Goal: Transaction & Acquisition: Purchase product/service

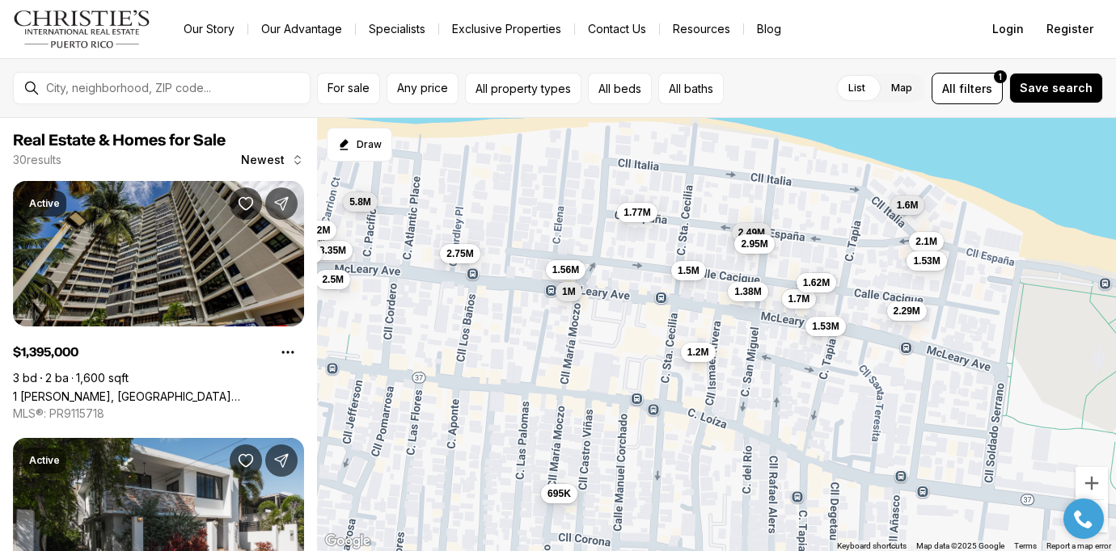
drag, startPoint x: 828, startPoint y: 301, endPoint x: 634, endPoint y: 368, distance: 205.3
click at [634, 368] on div "1.4M 1.38M 1.4M 695K 1.45M 1.56M 449K 2.1M 2.5M 1.7M 1.53M 3.88M 940K 2.29M 3.3…" at bounding box center [716, 335] width 799 height 434
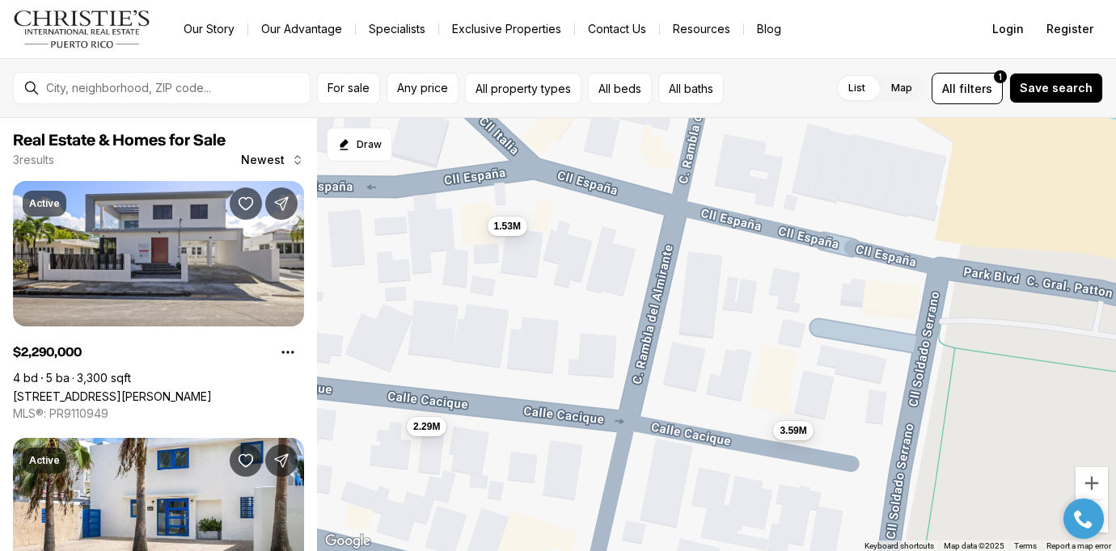
drag, startPoint x: 1052, startPoint y: 263, endPoint x: 875, endPoint y: 310, distance: 183.4
click at [875, 310] on div "2.29M 1.53M 3.59M" at bounding box center [716, 335] width 799 height 434
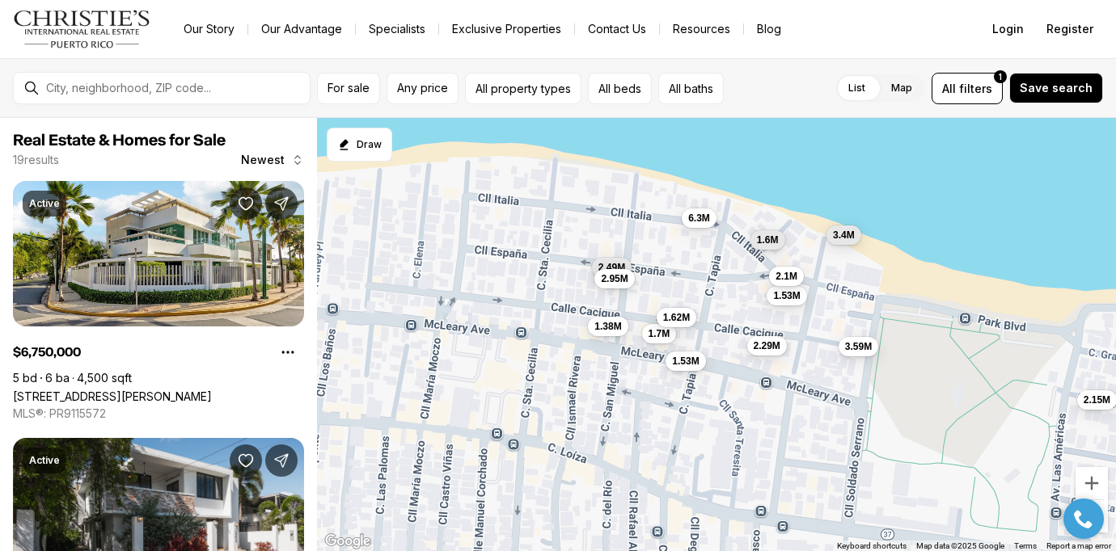
drag, startPoint x: 483, startPoint y: 392, endPoint x: 714, endPoint y: 400, distance: 230.6
click at [714, 400] on div "2.29M 1.53M 3.59M 2.1M 1.7M 1.53M 1.62M 1.6M 3.4M 6.75M 1.38M 2.3M 1.2M 449K 2.…" at bounding box center [716, 335] width 799 height 434
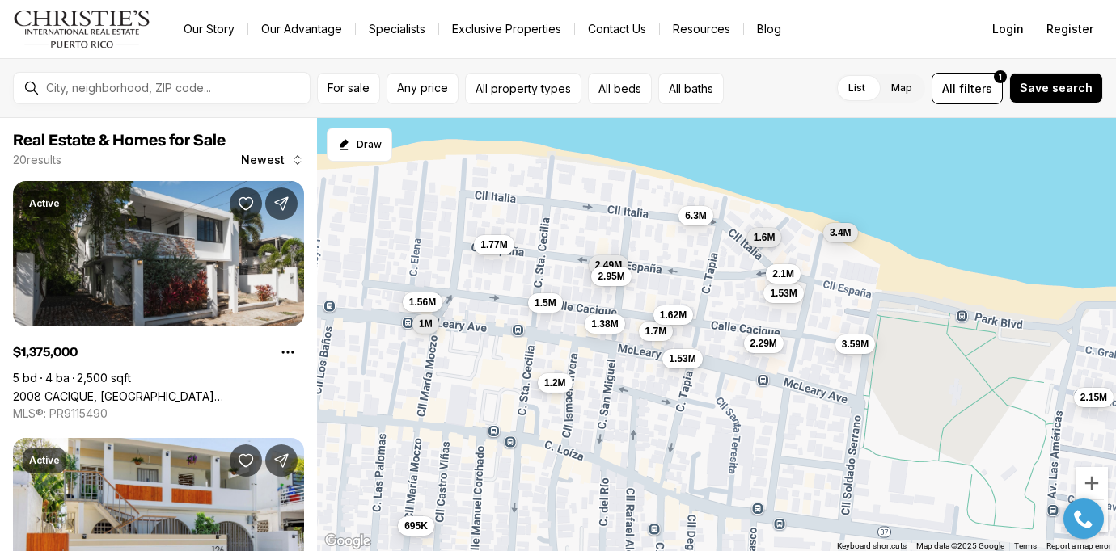
click at [550, 381] on span "1.2M" at bounding box center [555, 382] width 22 height 13
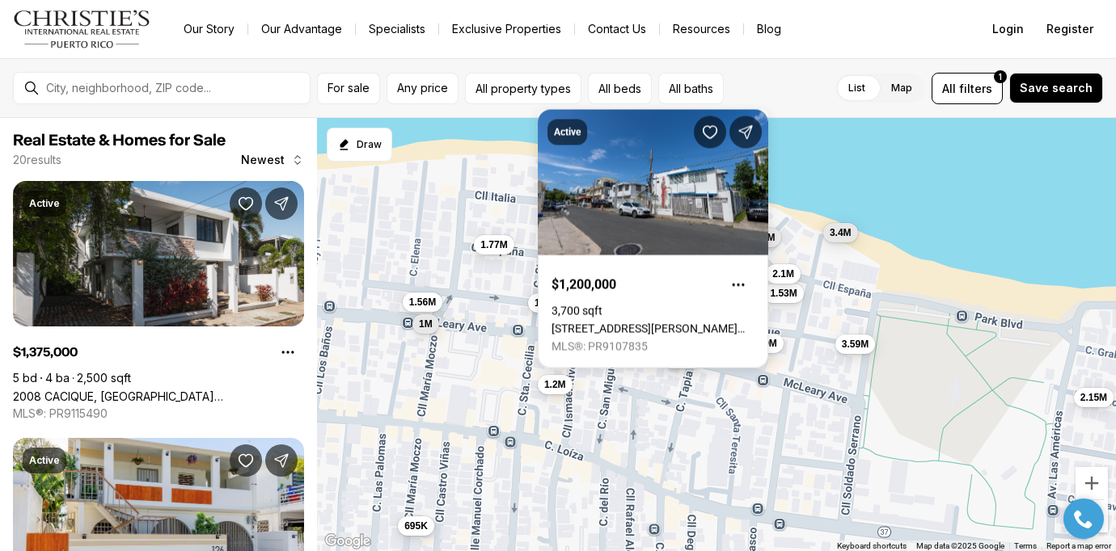
click at [664, 382] on div "2.29M 1.53M 3.59M 2.1M 1.7M 1.53M 1.62M 1.6M 3.4M 1.38M 2.15M 2.49M 2.95M 6.3M …" at bounding box center [716, 335] width 799 height 434
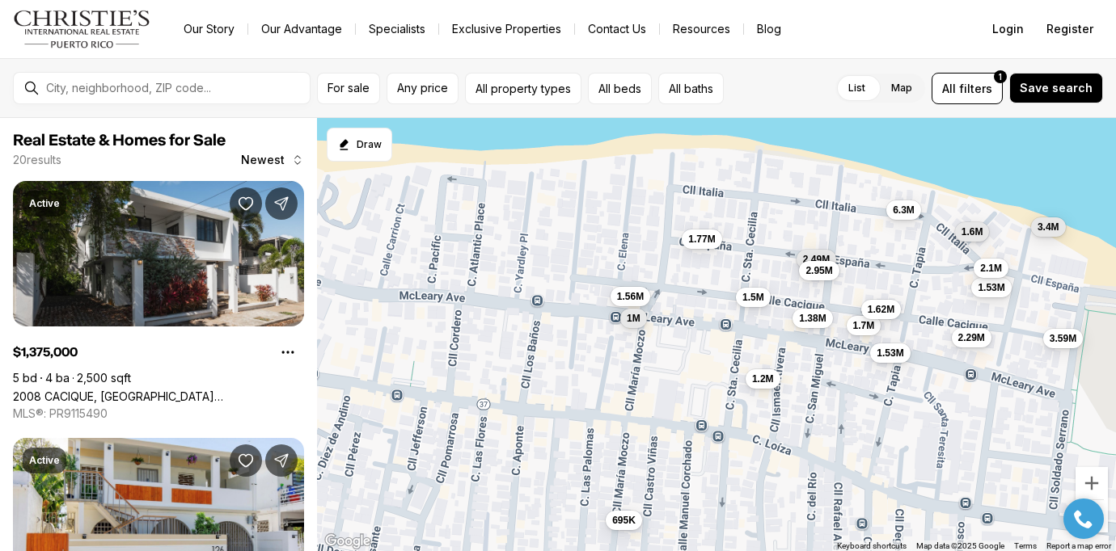
drag, startPoint x: 444, startPoint y: 416, endPoint x: 653, endPoint y: 409, distance: 209.5
click at [653, 409] on div "2.29M 1.53M 3.59M 2.1M 1.7M 1.53M 1.62M 1.6M 3.4M 1.38M 2.15M 2.49M 2.95M 6.3M …" at bounding box center [716, 335] width 799 height 434
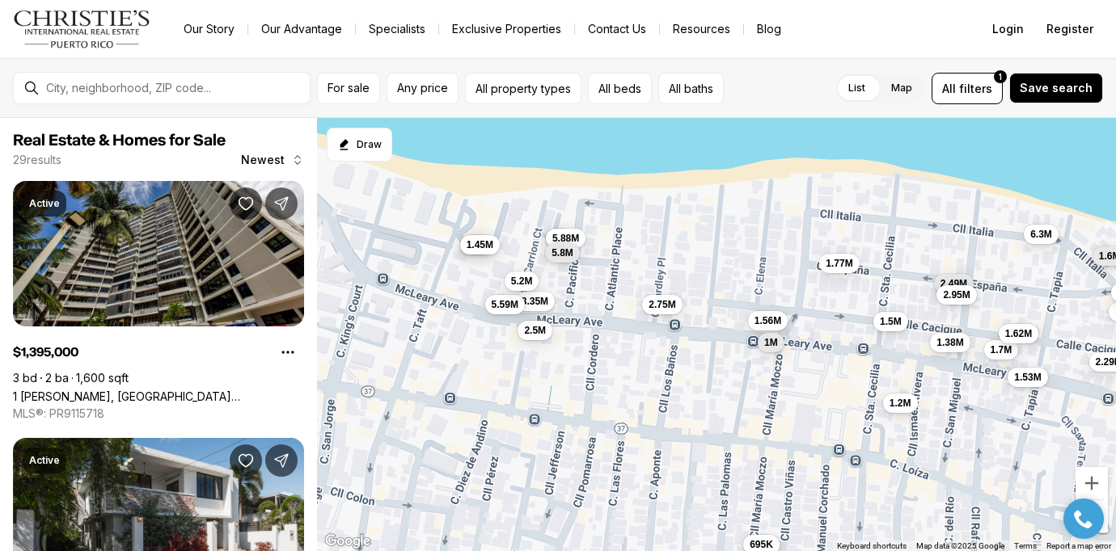
drag, startPoint x: 547, startPoint y: 374, endPoint x: 685, endPoint y: 399, distance: 139.7
click at [685, 399] on div "2.29M 1.53M 3.59M 2.1M 1.7M 1.53M 1.62M 1.6M 3.4M 1.38M 2.49M 2.95M 6.3M 695K 1…" at bounding box center [716, 335] width 799 height 434
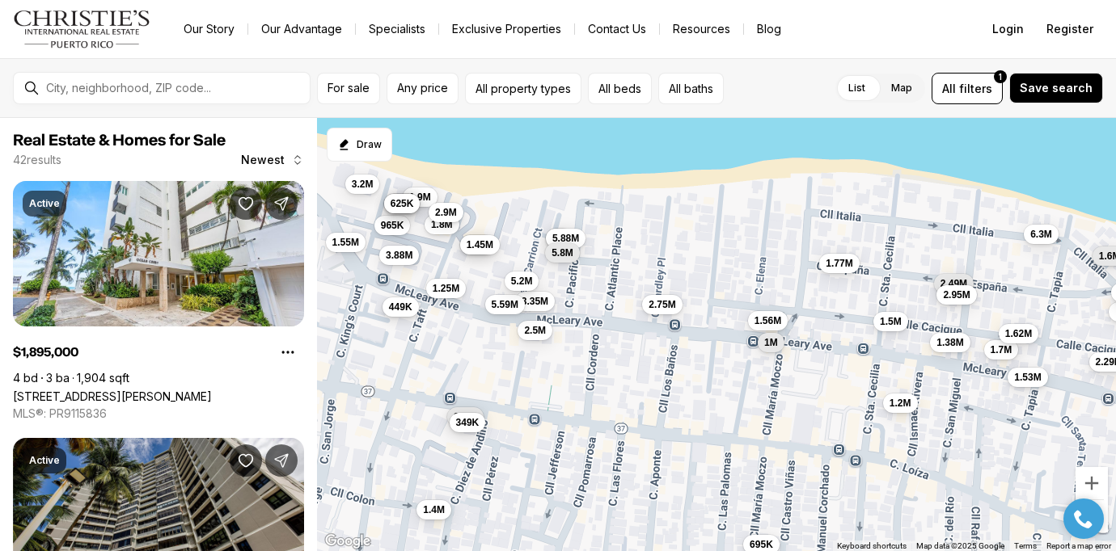
click at [403, 306] on span "449K" at bounding box center [400, 306] width 23 height 13
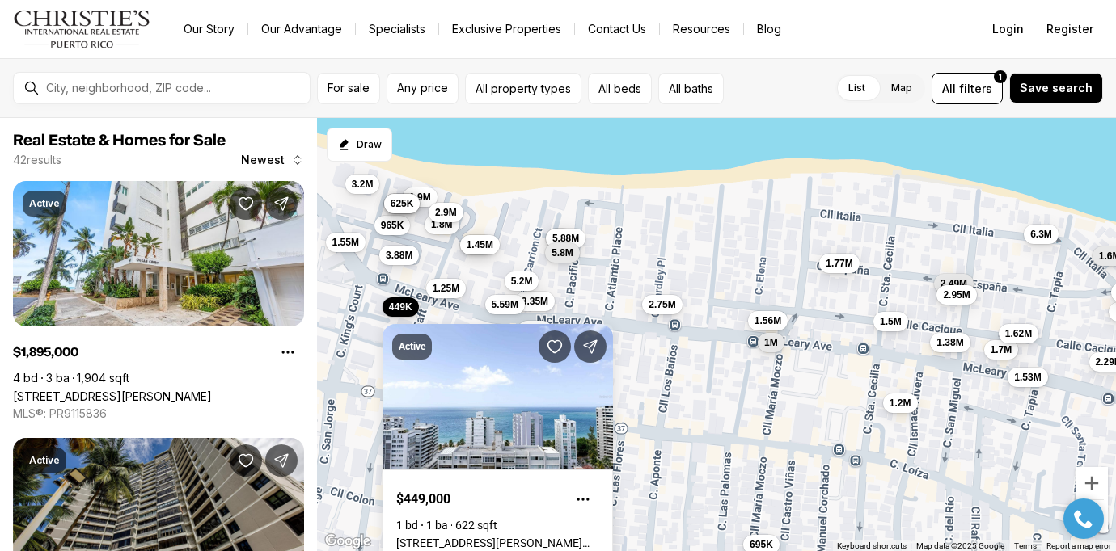
click at [361, 367] on div "2.29M 1.53M 2.1M 1.7M 1.53M 1.62M 1.6M 1.38M 2.49M 2.95M 6.3M 695K 1.56M 1.5M 1…" at bounding box center [716, 335] width 799 height 434
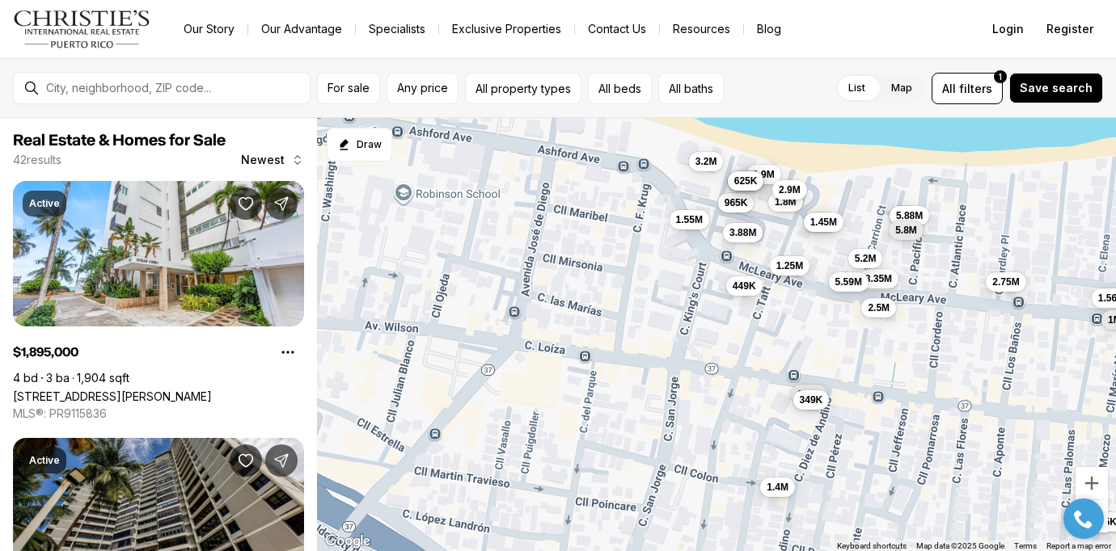
drag, startPoint x: 438, startPoint y: 369, endPoint x: 783, endPoint y: 347, distance: 346.0
click at [783, 347] on div "2.29M 1.53M 2.1M 1.7M 1.53M 1.62M 1.6M 1.38M 2.49M 2.95M 6.3M 695K 1.56M 1.5M 1…" at bounding box center [716, 335] width 799 height 434
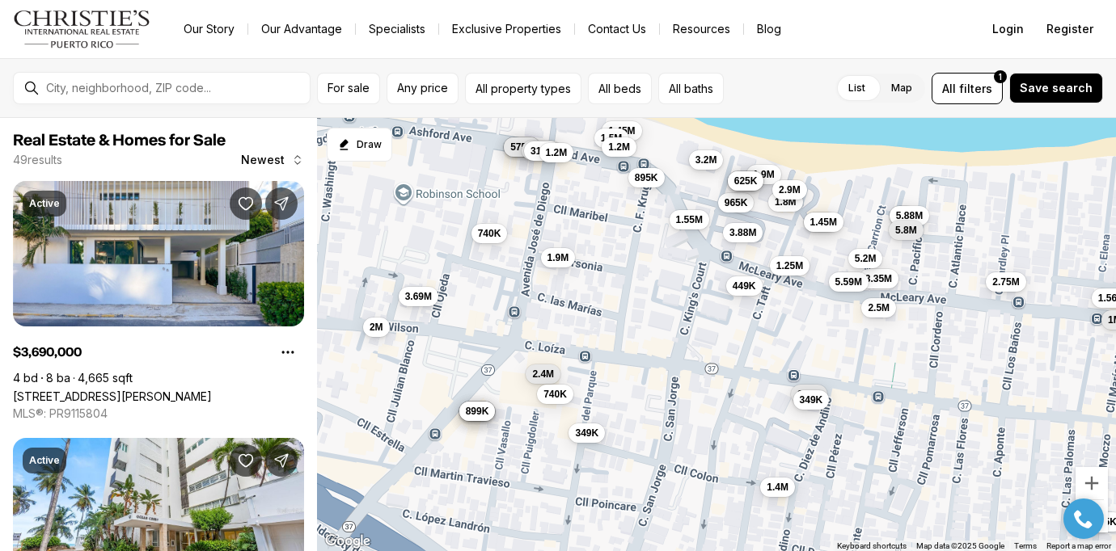
click at [700, 163] on span "3.2M" at bounding box center [706, 159] width 22 height 13
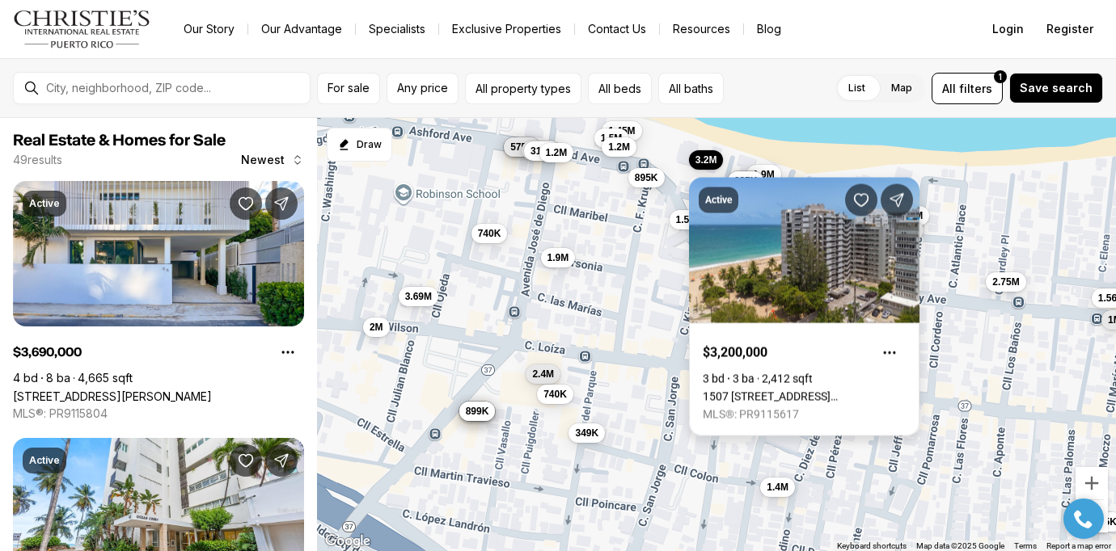
click at [874, 390] on link "1507 [STREET_ADDRESS][PERSON_NAME]" at bounding box center [804, 396] width 203 height 13
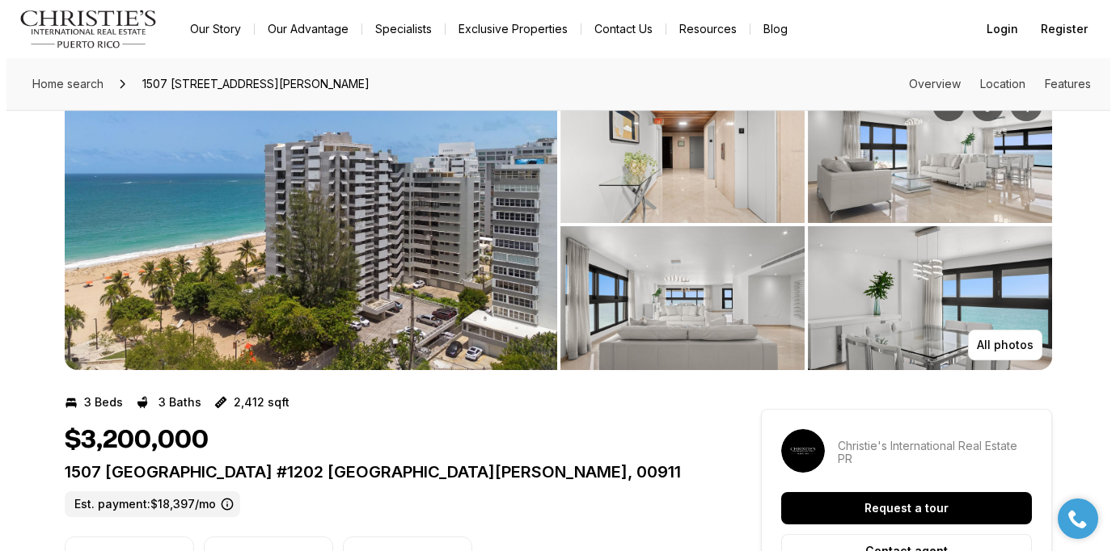
scroll to position [47, 0]
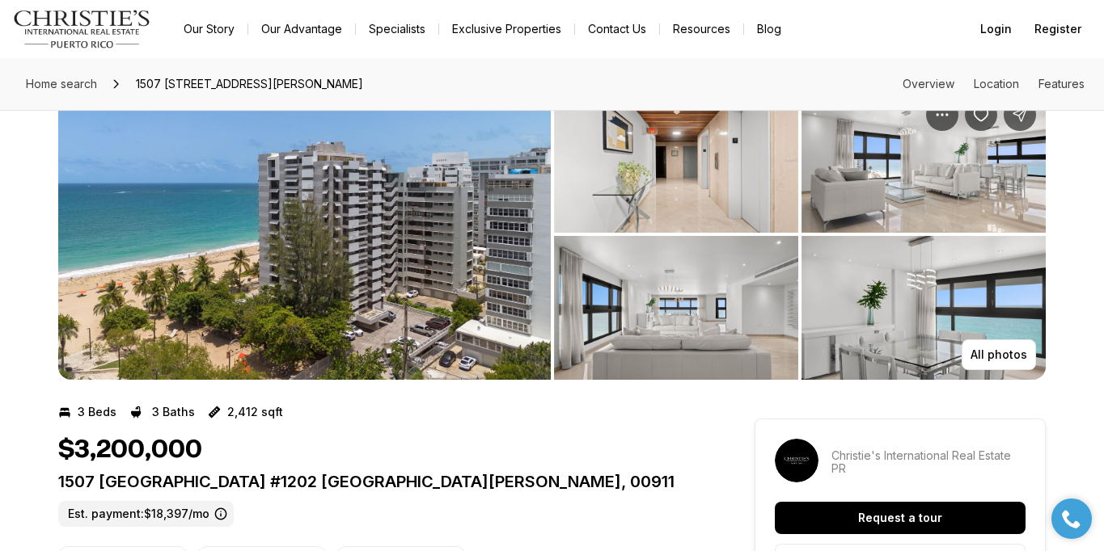
click at [471, 271] on img "View image gallery" at bounding box center [304, 234] width 492 height 291
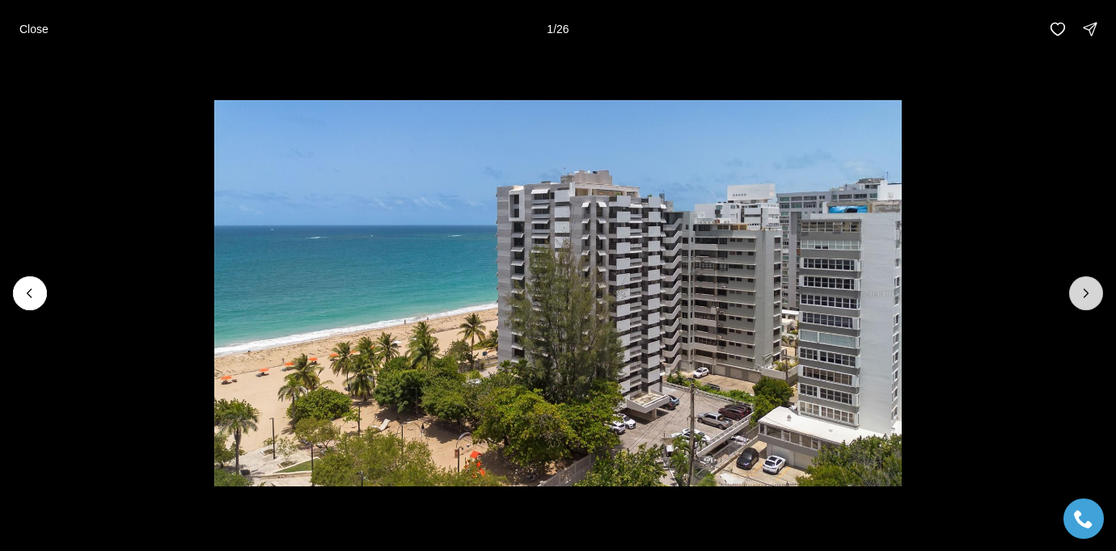
click at [1087, 296] on icon "Next slide" at bounding box center [1086, 293] width 16 height 16
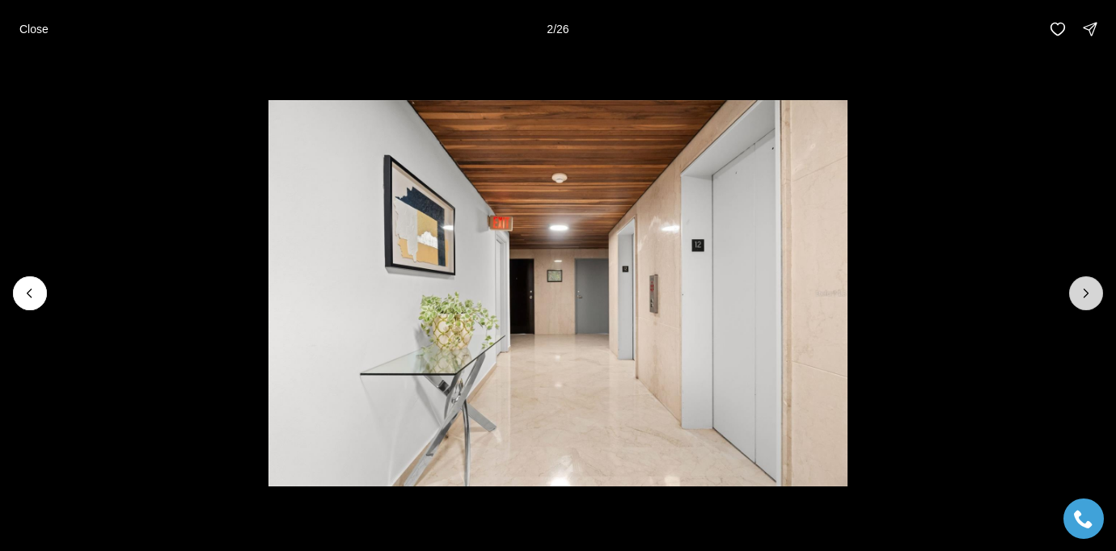
click at [1084, 291] on icon "Next slide" at bounding box center [1086, 293] width 16 height 16
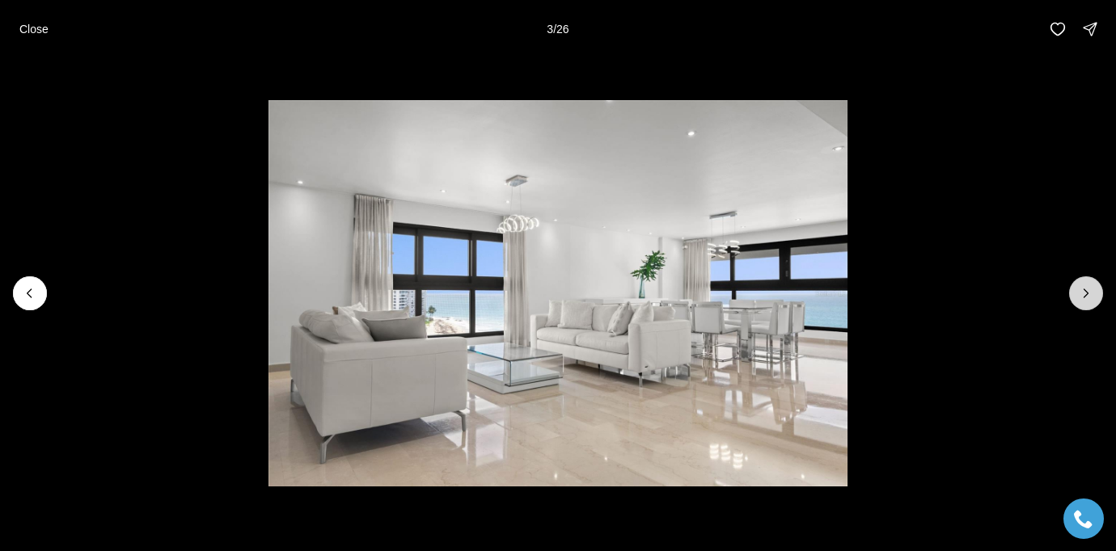
click at [1084, 291] on icon "Next slide" at bounding box center [1086, 293] width 16 height 16
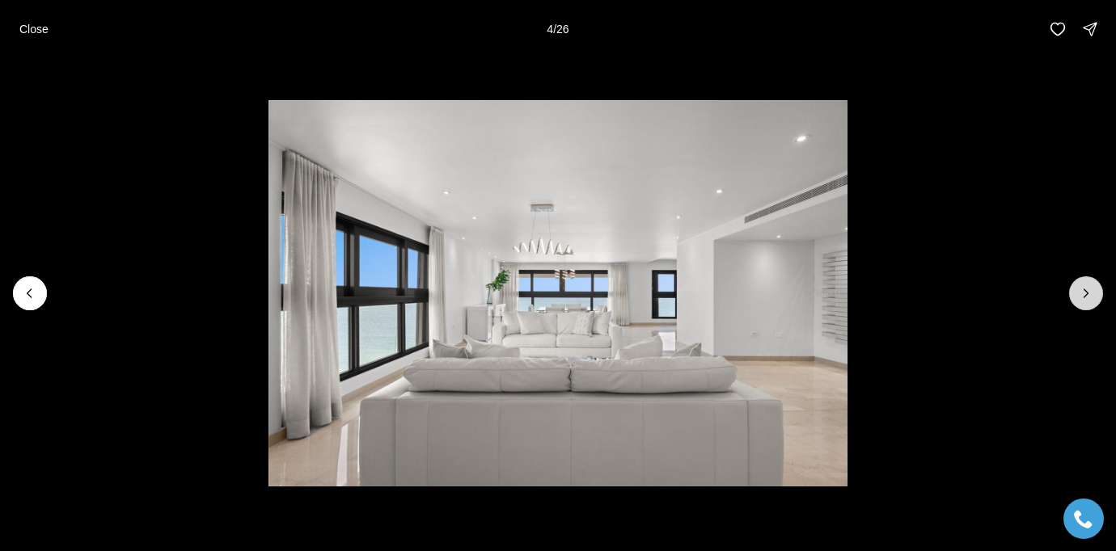
click at [1084, 291] on icon "Next slide" at bounding box center [1086, 293] width 16 height 16
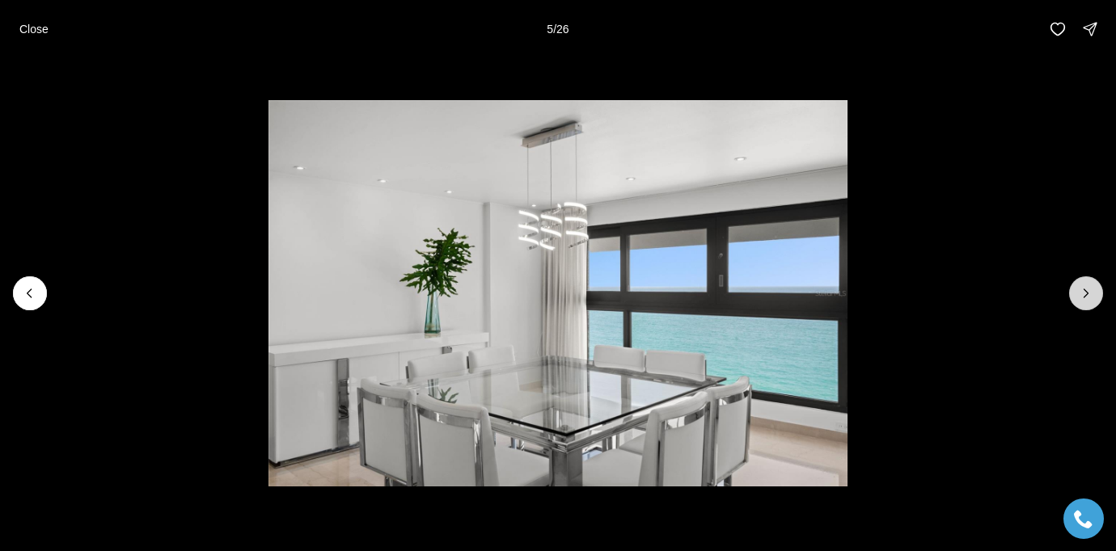
click at [1084, 291] on icon "Next slide" at bounding box center [1086, 293] width 16 height 16
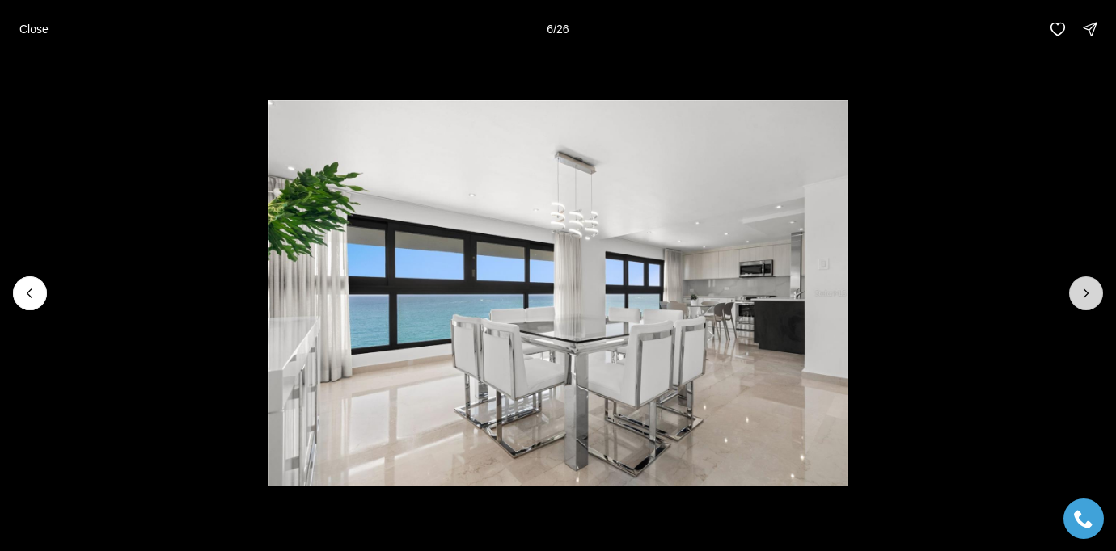
click at [1084, 291] on icon "Next slide" at bounding box center [1086, 293] width 16 height 16
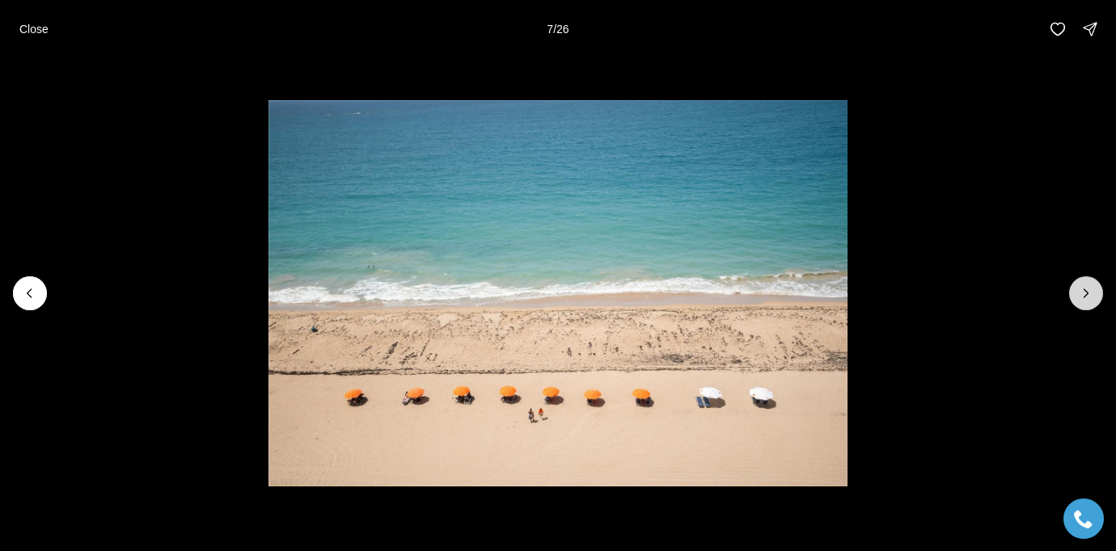
click at [1084, 292] on icon "Next slide" at bounding box center [1086, 293] width 16 height 16
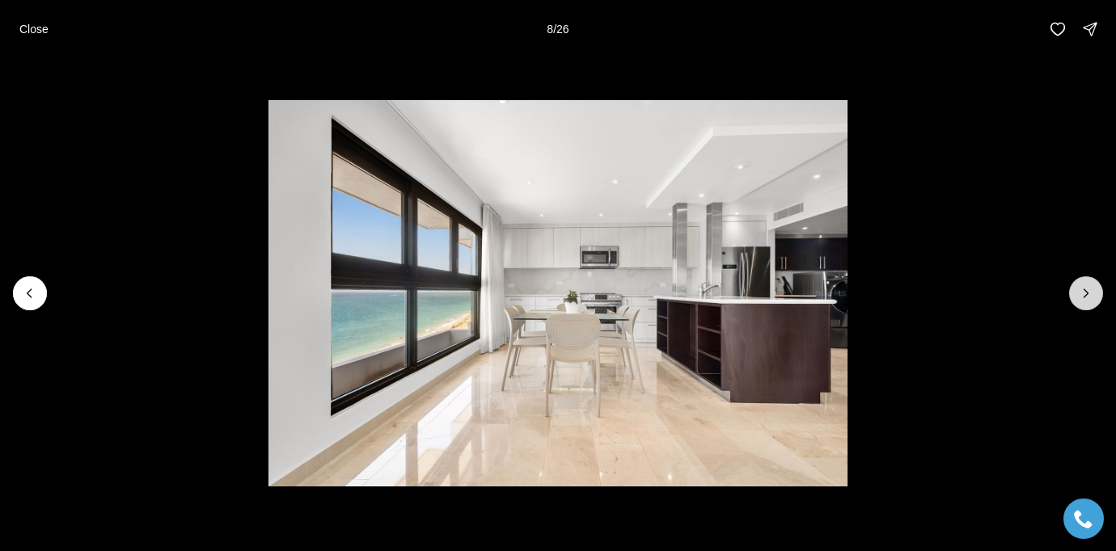
click at [1084, 292] on icon "Next slide" at bounding box center [1086, 293] width 16 height 16
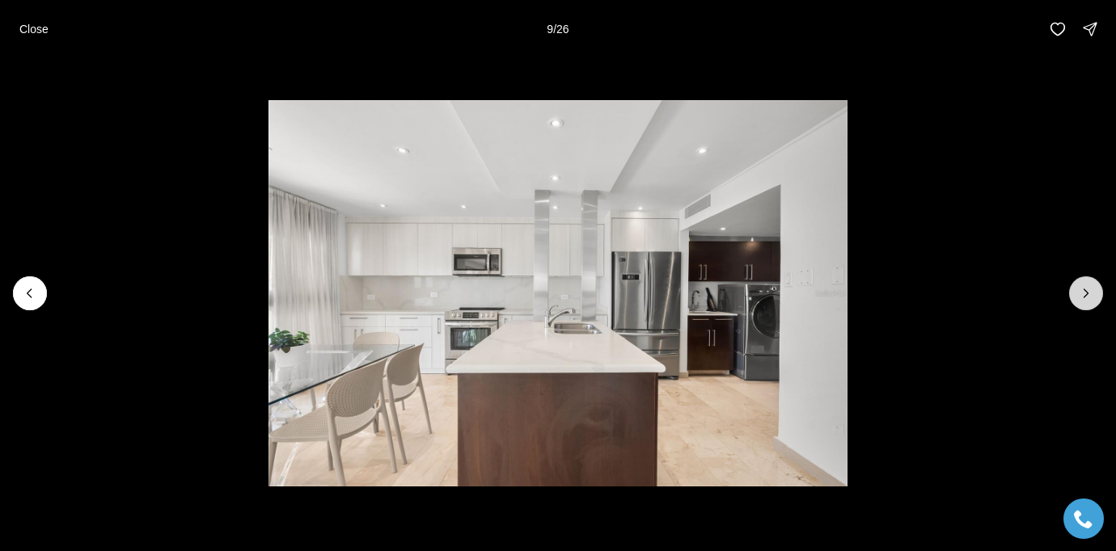
click at [1087, 292] on icon "Next slide" at bounding box center [1086, 293] width 4 height 8
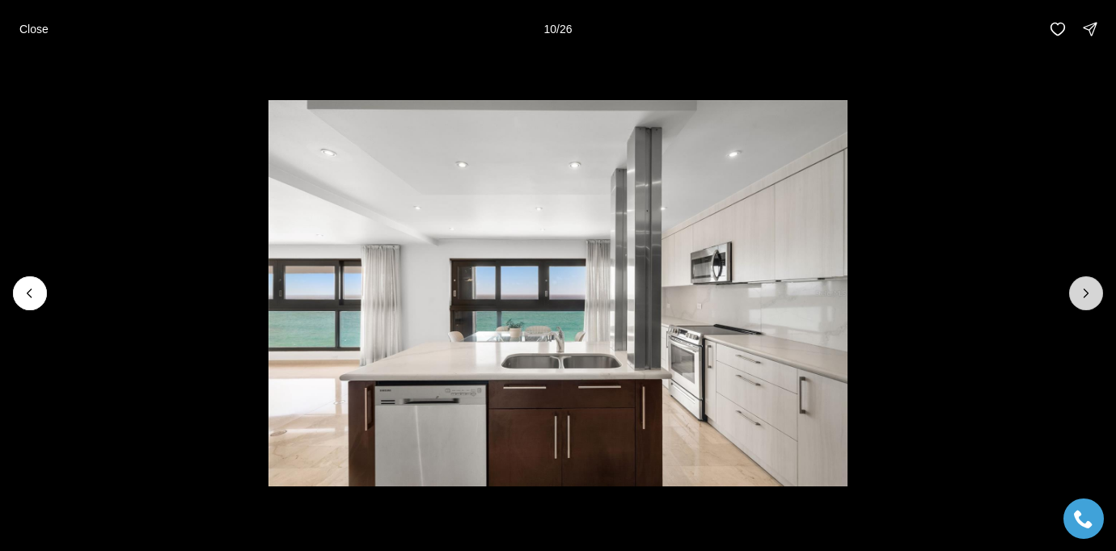
click at [1087, 293] on icon "Next slide" at bounding box center [1086, 293] width 4 height 8
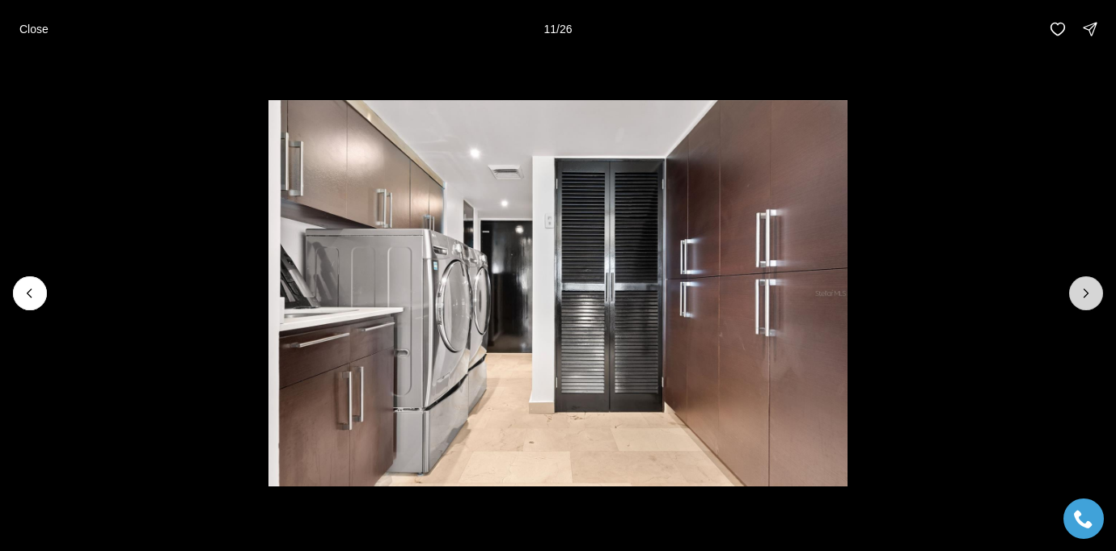
click at [1087, 293] on icon "Next slide" at bounding box center [1086, 293] width 4 height 8
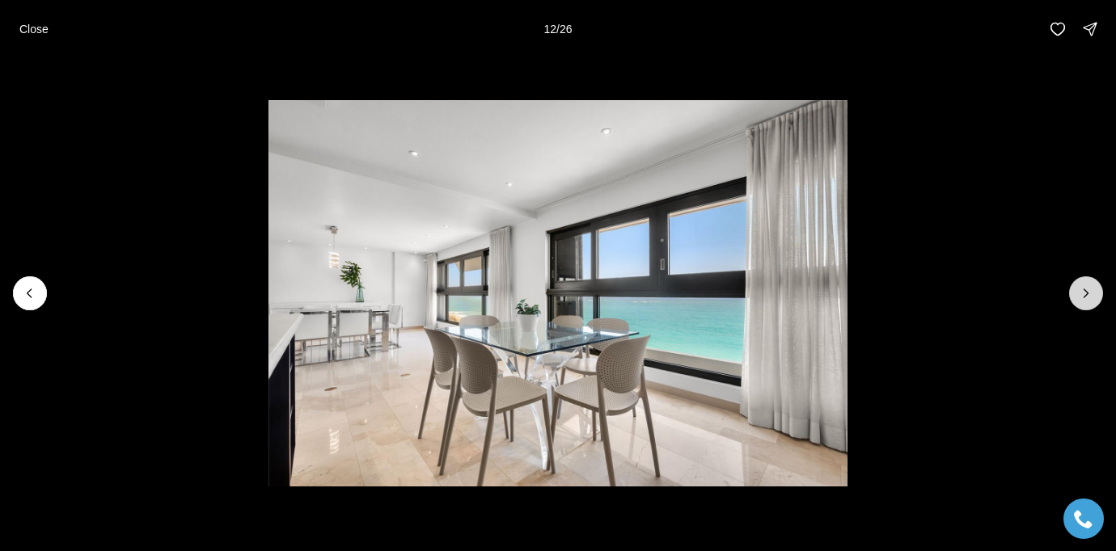
click at [1087, 293] on icon "Next slide" at bounding box center [1086, 293] width 4 height 8
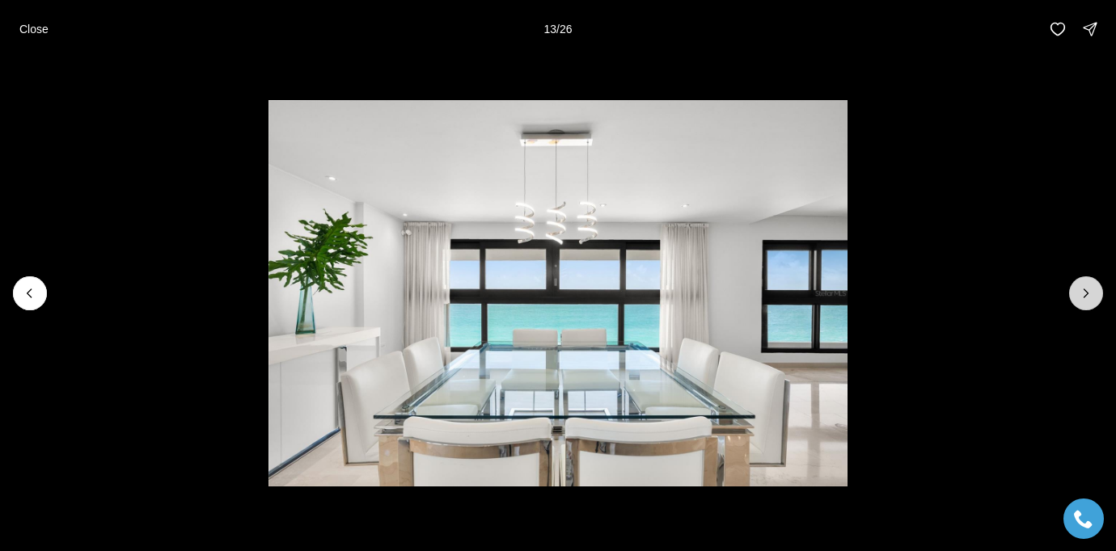
click at [1087, 293] on icon "Next slide" at bounding box center [1086, 293] width 4 height 8
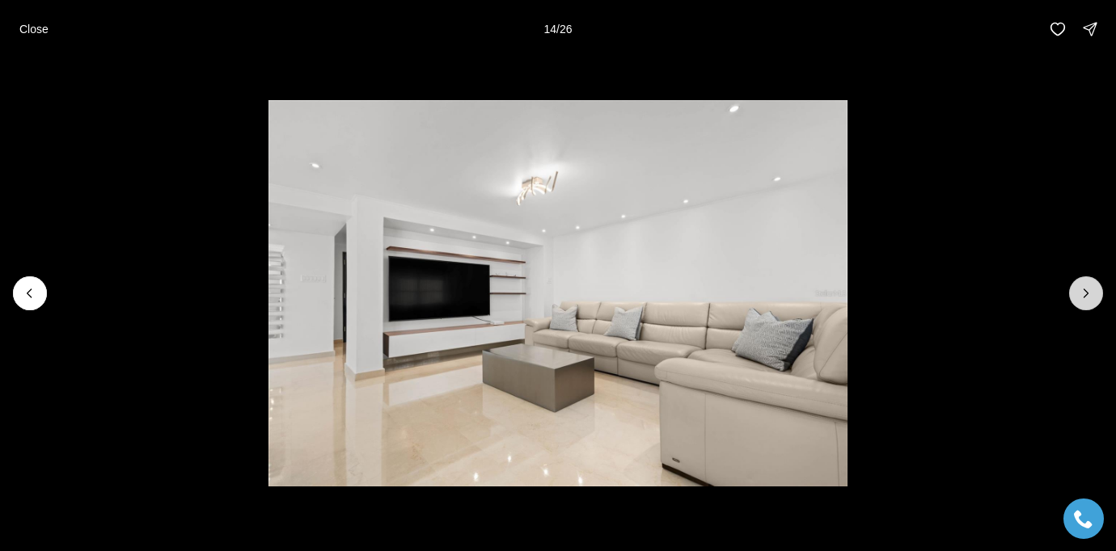
click at [1087, 293] on icon "Next slide" at bounding box center [1086, 293] width 4 height 8
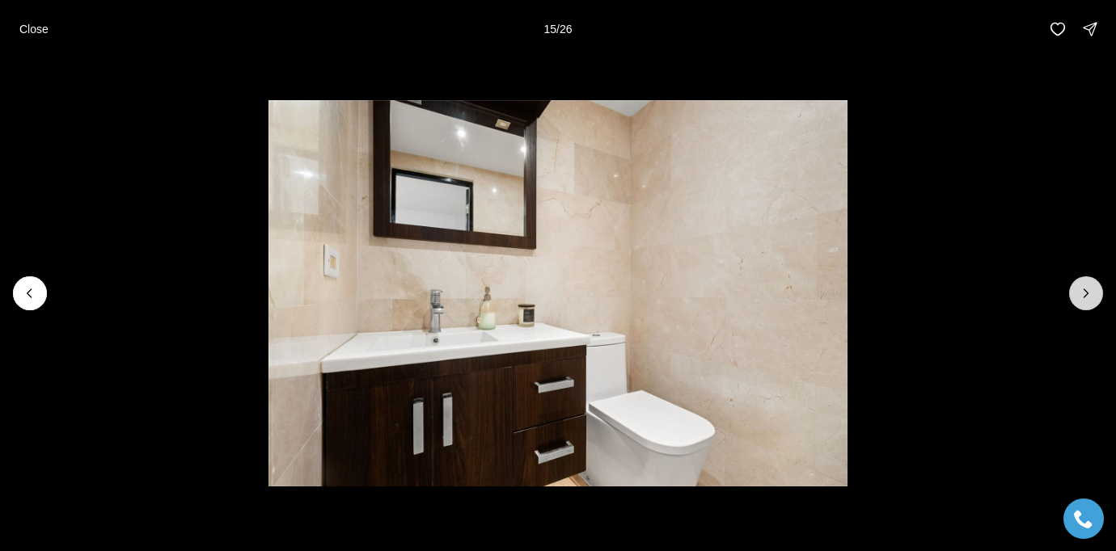
click at [1087, 293] on icon "Next slide" at bounding box center [1086, 293] width 4 height 8
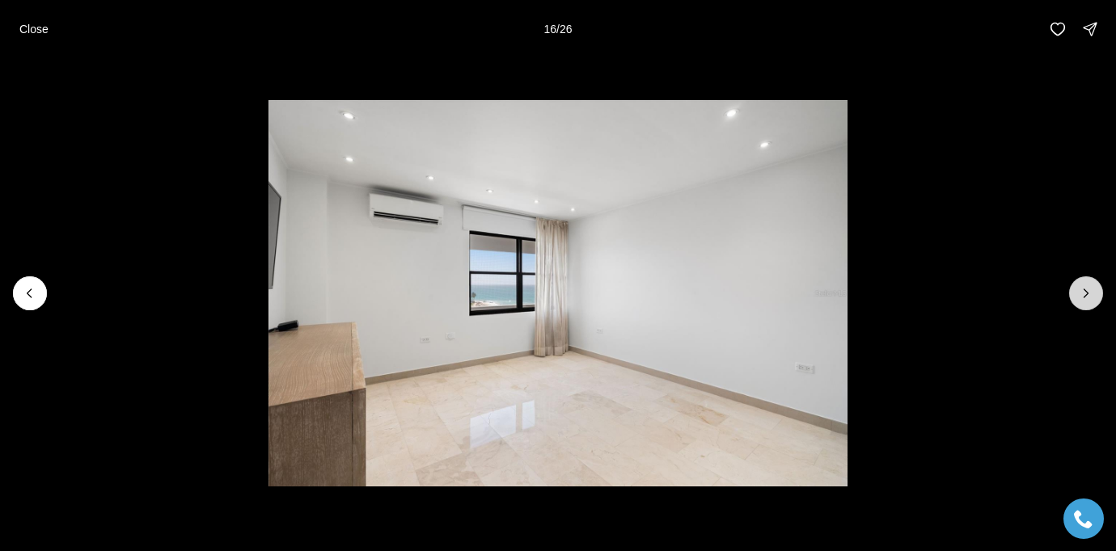
click at [1087, 293] on icon "Next slide" at bounding box center [1086, 293] width 4 height 8
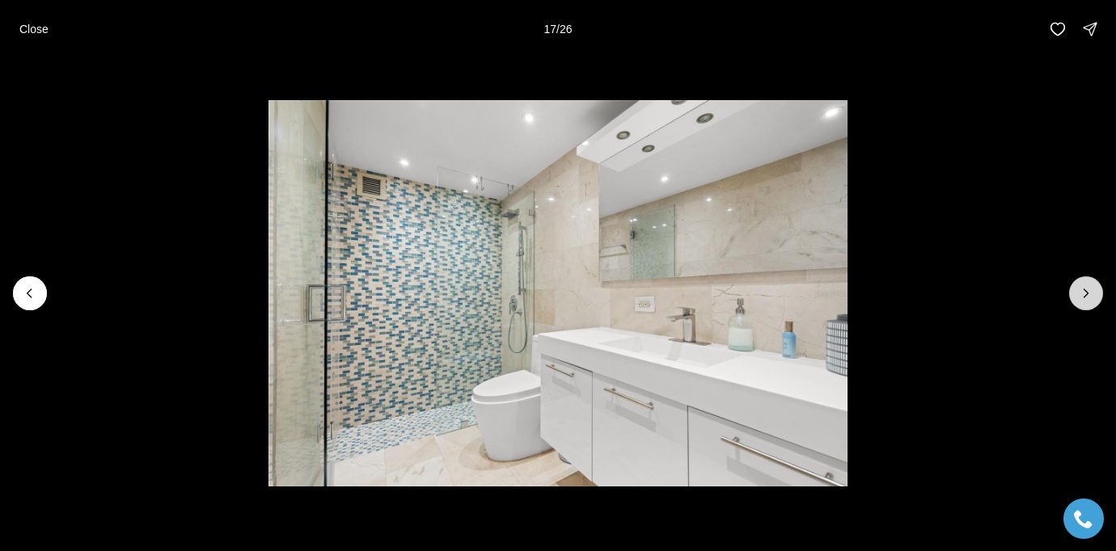
click at [1087, 293] on icon "Next slide" at bounding box center [1086, 293] width 4 height 8
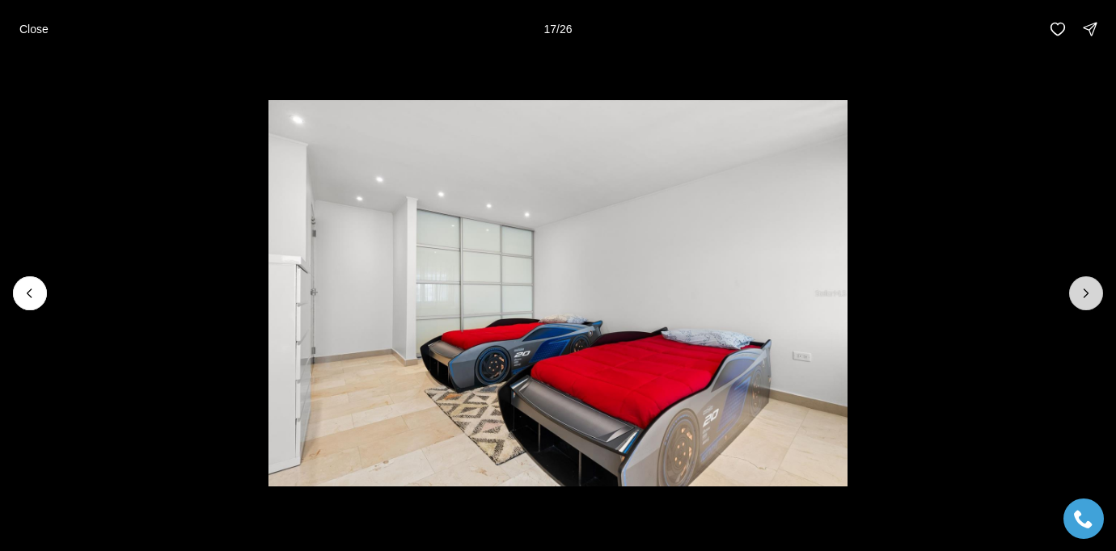
click at [1087, 293] on icon "Next slide" at bounding box center [1086, 293] width 4 height 8
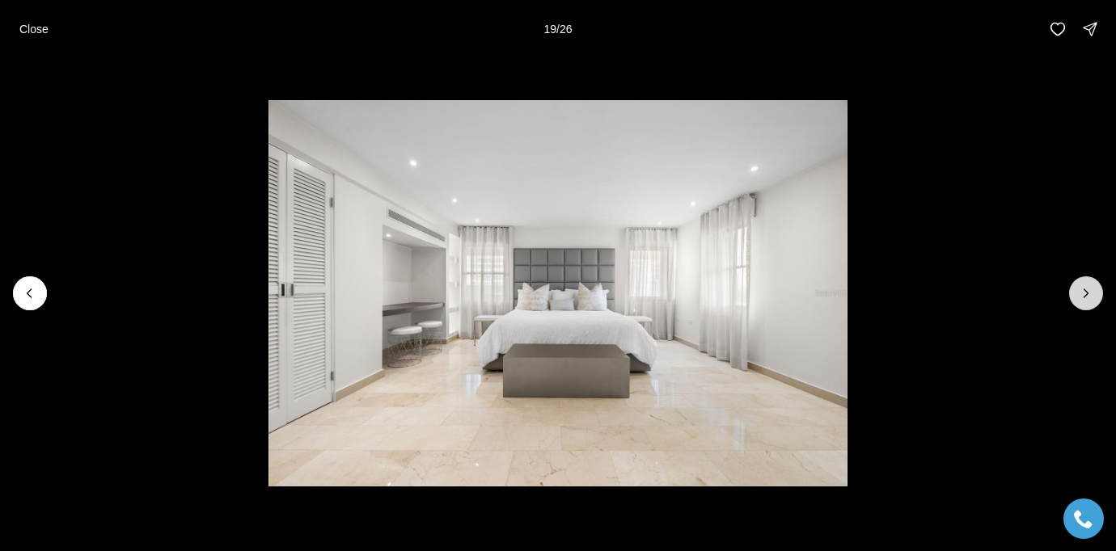
click at [1087, 293] on icon "Next slide" at bounding box center [1086, 293] width 4 height 8
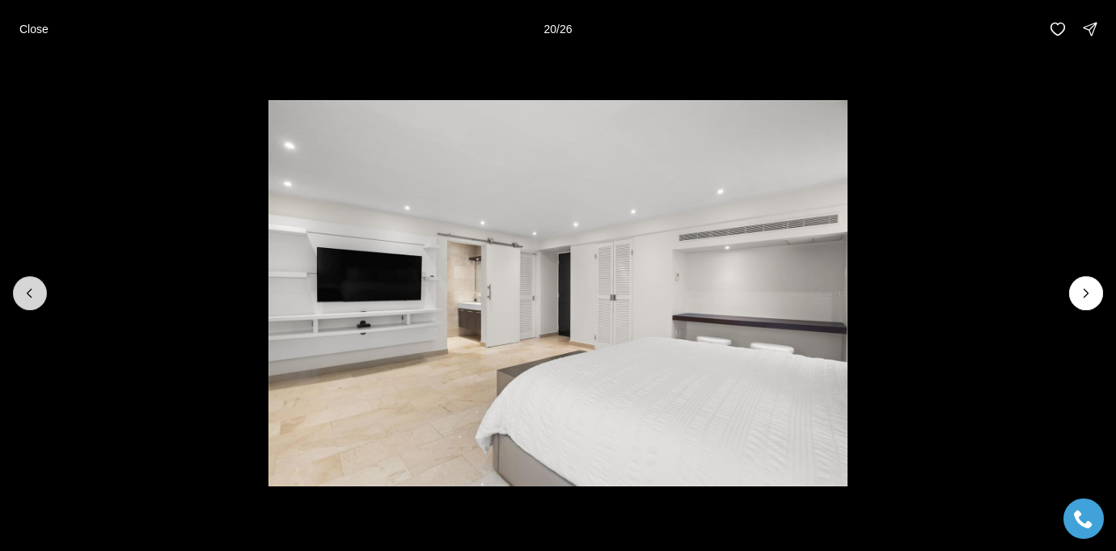
click at [37, 298] on icon "Previous slide" at bounding box center [30, 293] width 16 height 16
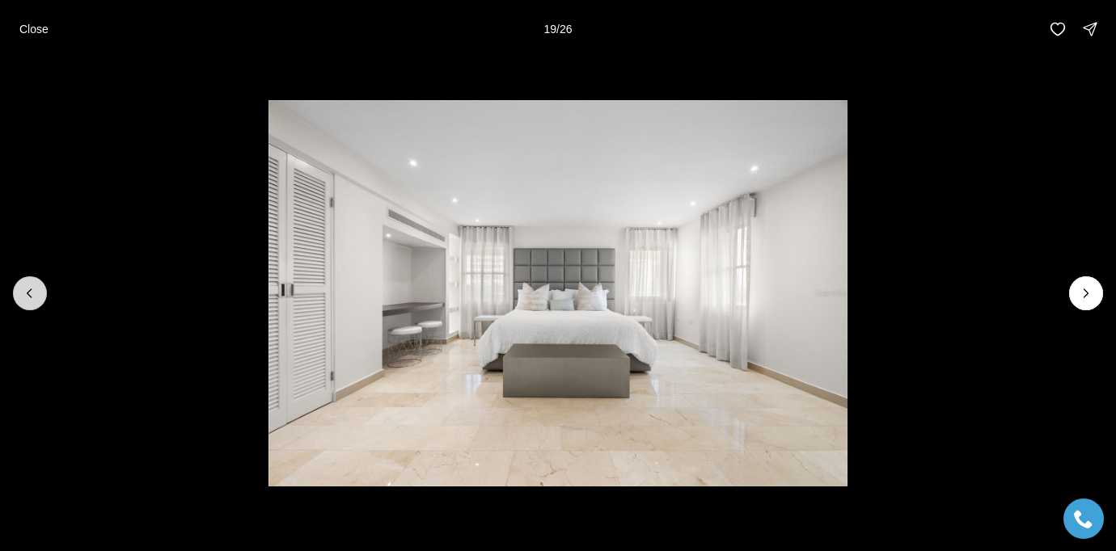
click at [41, 299] on button "Previous slide" at bounding box center [30, 294] width 34 height 34
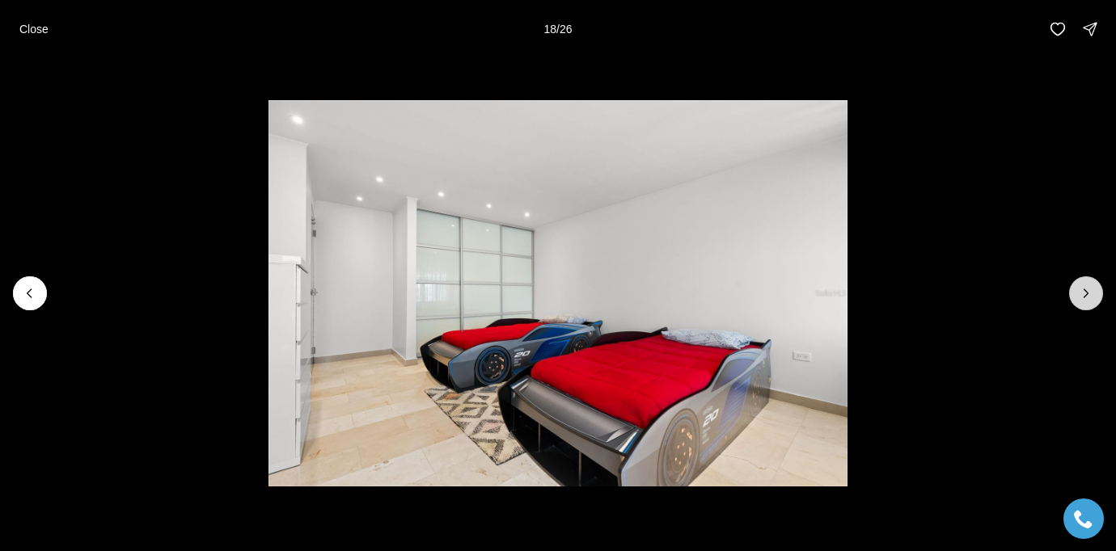
click at [1087, 294] on icon "Next slide" at bounding box center [1086, 293] width 16 height 16
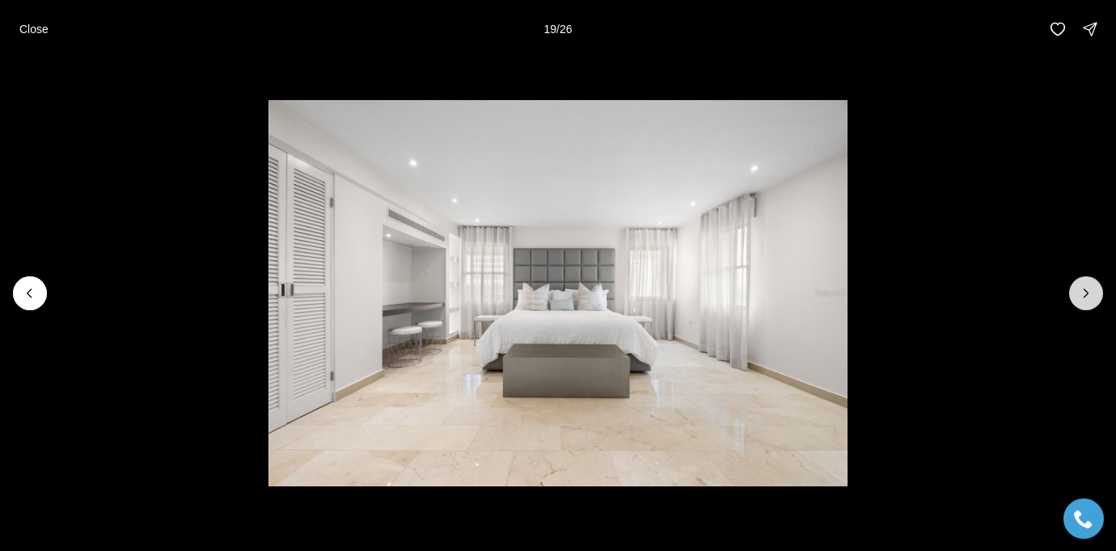
click at [1087, 294] on icon "Next slide" at bounding box center [1086, 293] width 16 height 16
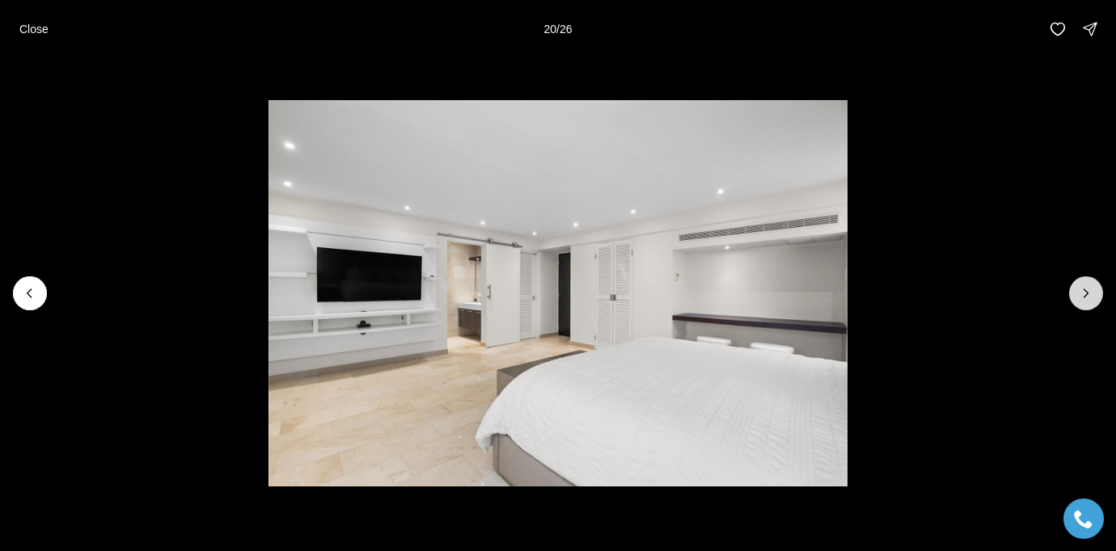
click at [1087, 294] on icon "Next slide" at bounding box center [1086, 293] width 16 height 16
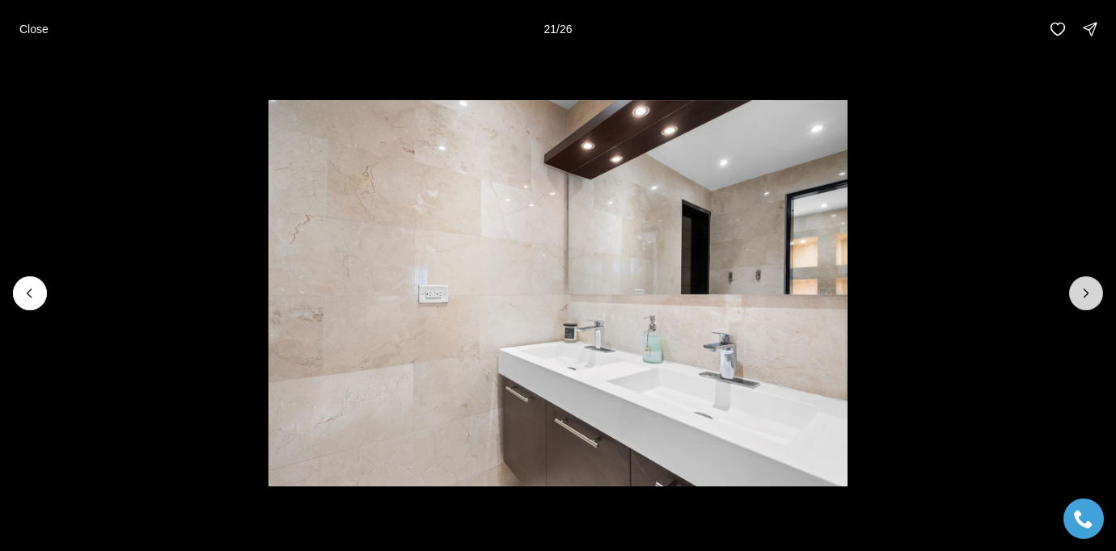
click at [1087, 294] on icon "Next slide" at bounding box center [1086, 293] width 16 height 16
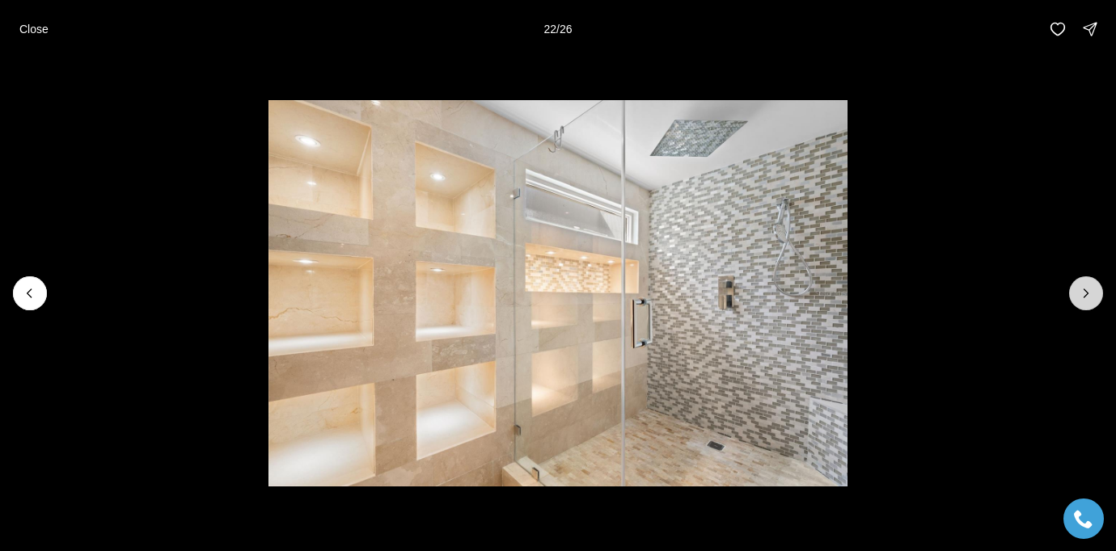
click at [1087, 294] on icon "Next slide" at bounding box center [1086, 293] width 16 height 16
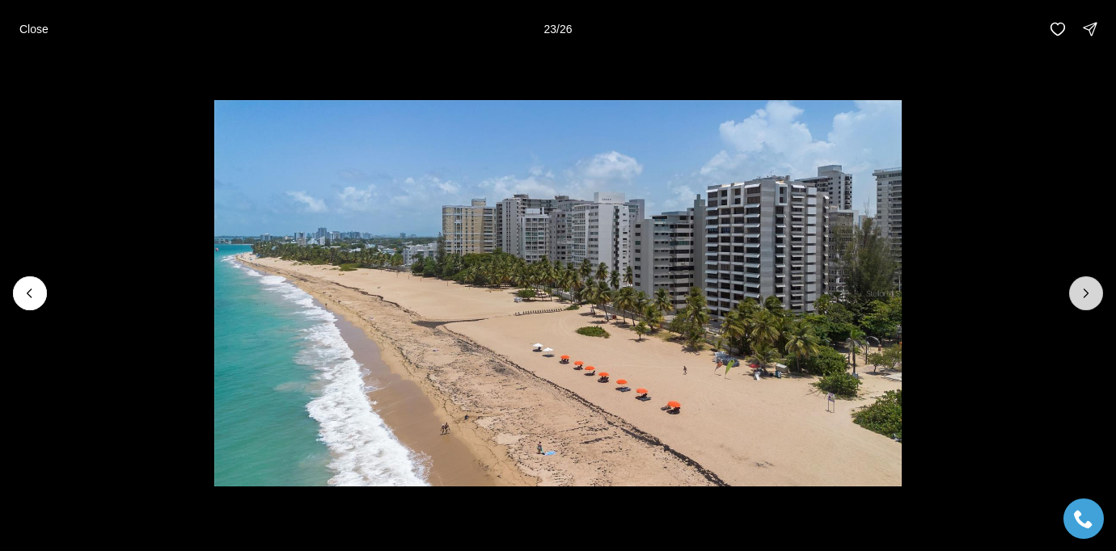
click at [1087, 294] on icon "Next slide" at bounding box center [1086, 293] width 16 height 16
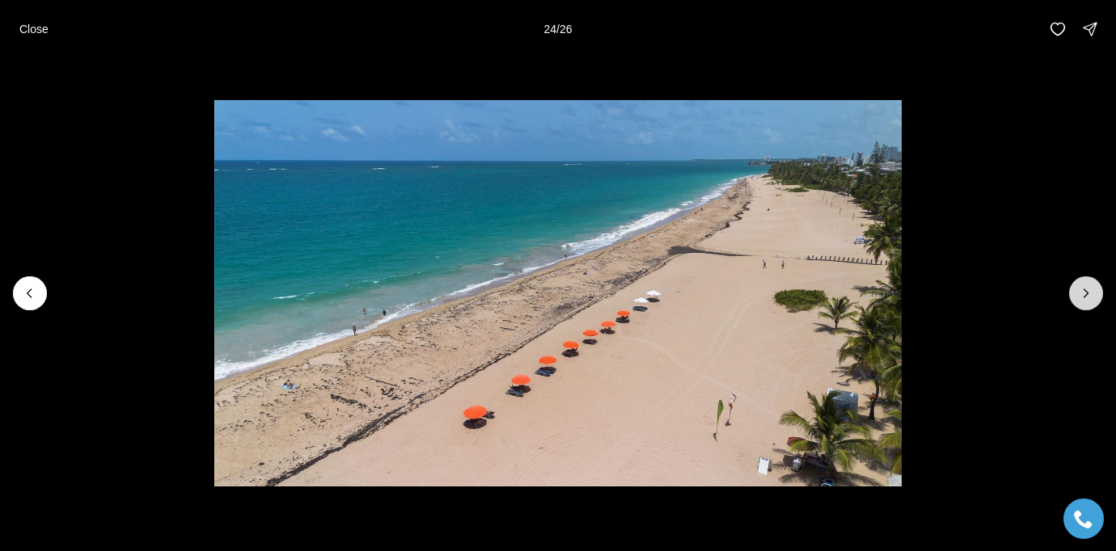
click at [1087, 293] on icon "Next slide" at bounding box center [1086, 293] width 4 height 8
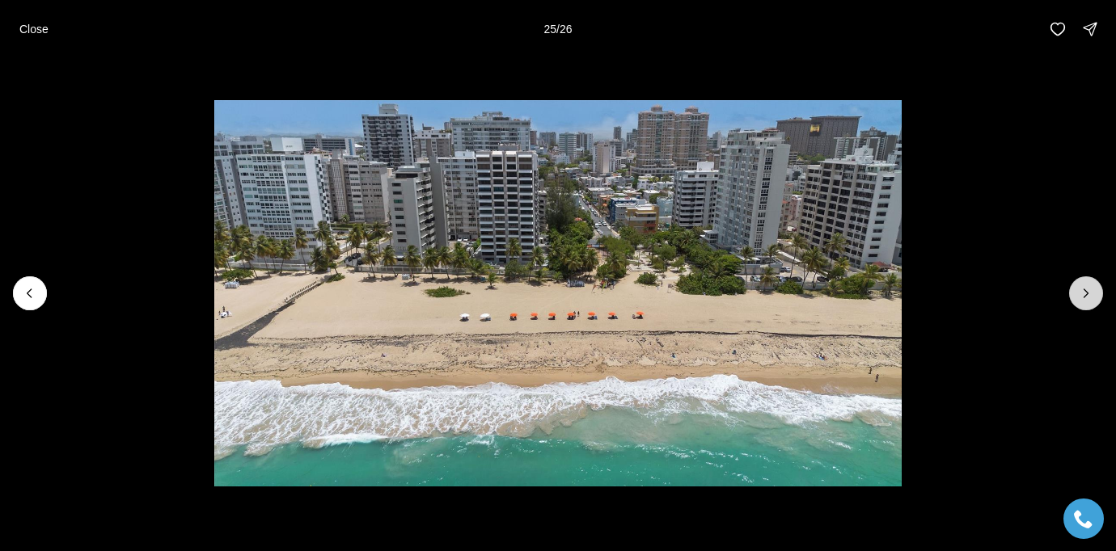
click at [1084, 293] on icon "Next slide" at bounding box center [1086, 293] width 16 height 16
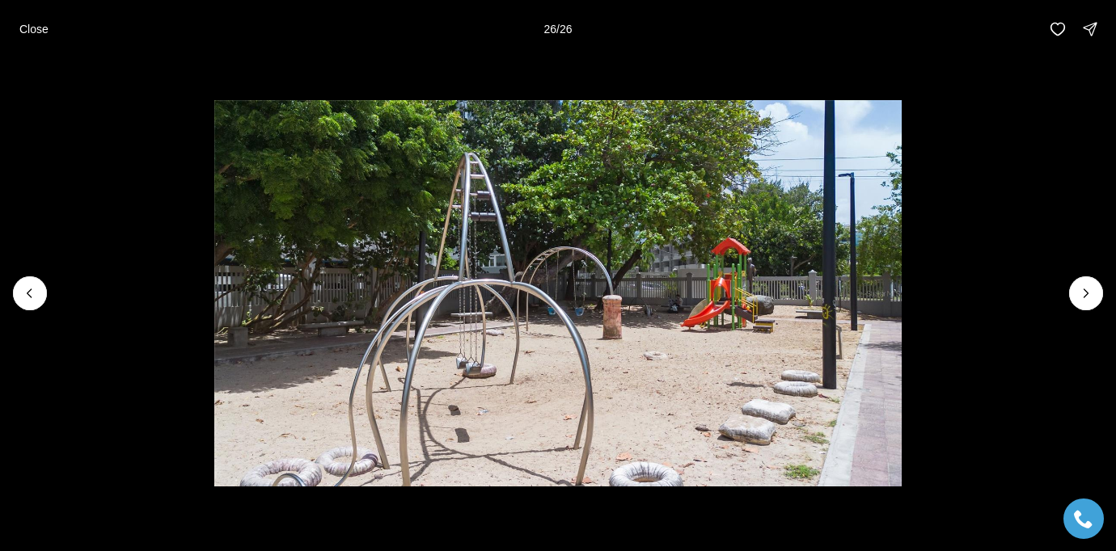
click at [1085, 293] on div at bounding box center [1086, 294] width 34 height 34
click at [36, 32] on p "Close" at bounding box center [33, 29] width 29 height 13
